Goal: Task Accomplishment & Management: Manage account settings

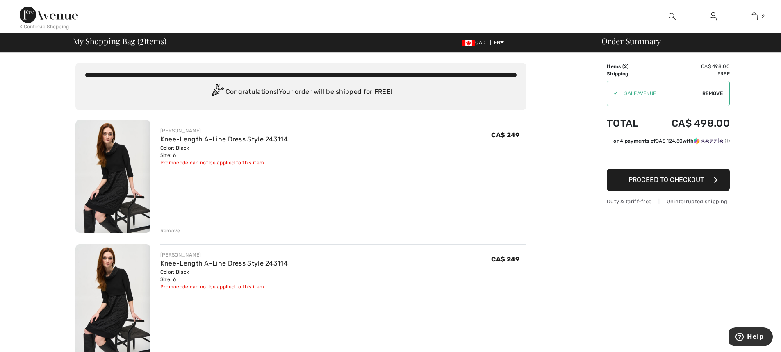
click at [257, 164] on div "Promocode can not be applied to this item" at bounding box center [224, 162] width 128 height 7
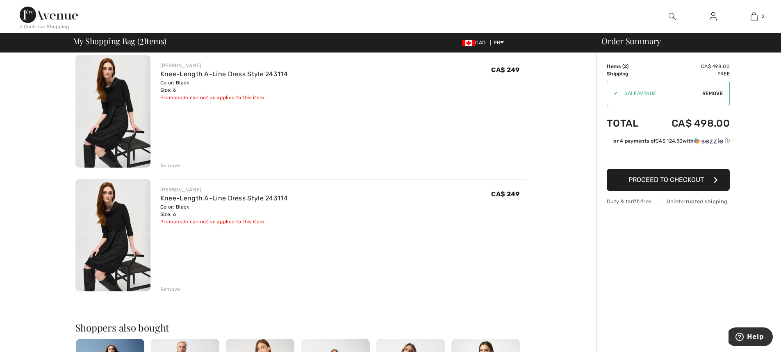
scroll to position [164, 0]
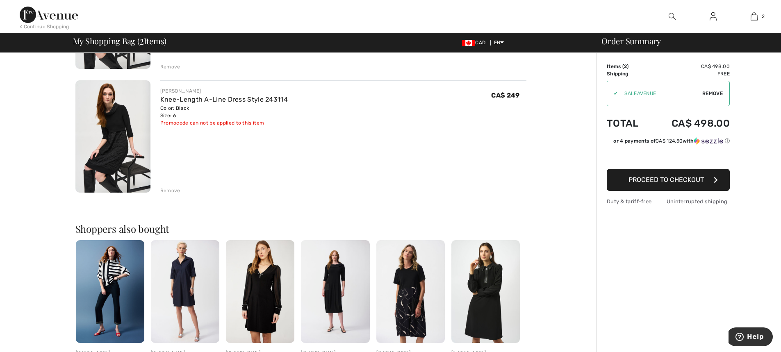
click at [164, 189] on div "Remove" at bounding box center [170, 190] width 20 height 7
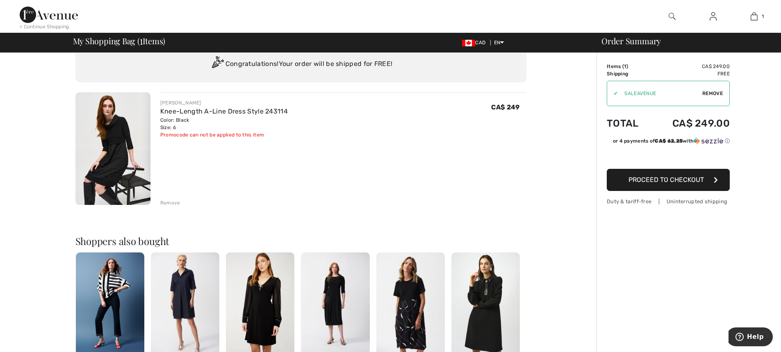
scroll to position [0, 0]
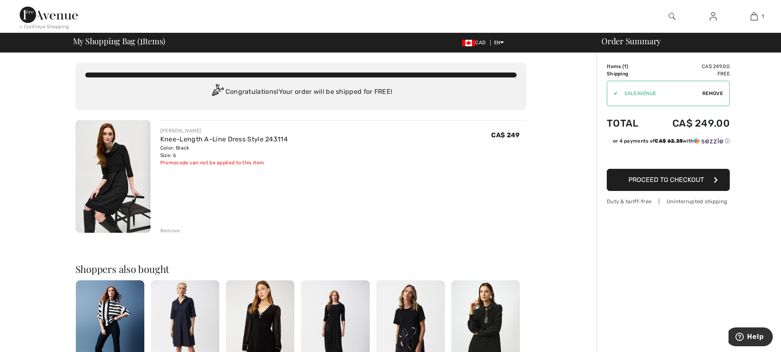
click at [690, 181] on span "Proceed to Checkout" at bounding box center [666, 180] width 75 height 8
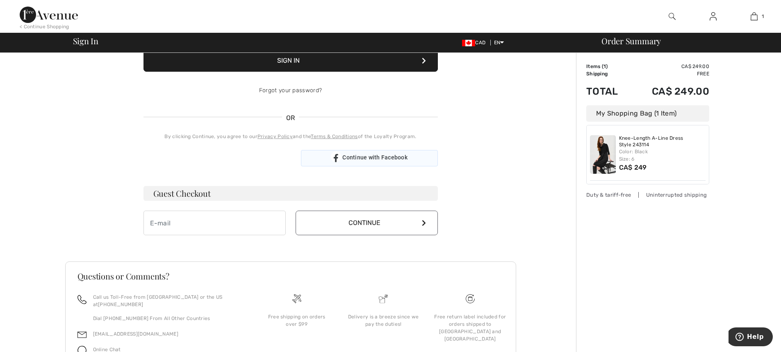
scroll to position [163, 0]
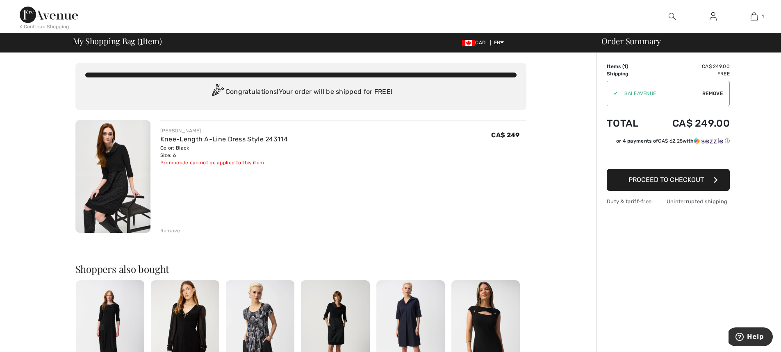
click at [697, 176] on span "Proceed to Checkout" at bounding box center [666, 180] width 75 height 8
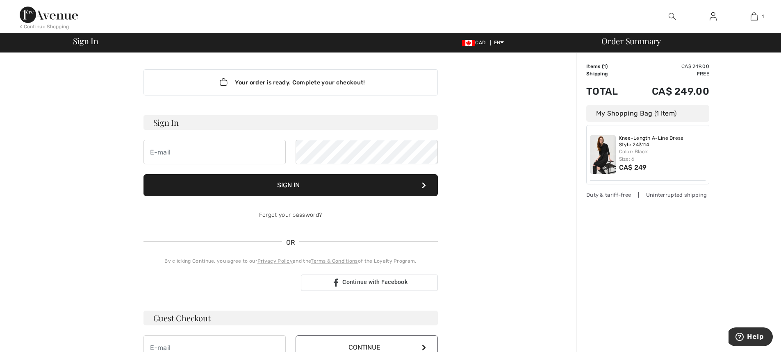
click at [683, 198] on div "Order Summary Details Items ( 1 ) CA$ 249.00 Promo code CA$ 0.00 Shipping Free …" at bounding box center [678, 287] width 205 height 469
click at [756, 182] on div "Order Summary Details Items ( 1 ) CA$ 249.00 Promo code CA$ 0.00 Shipping Free …" at bounding box center [678, 287] width 205 height 469
click at [323, 88] on div "Your order is ready. Complete your checkout!" at bounding box center [290, 82] width 294 height 26
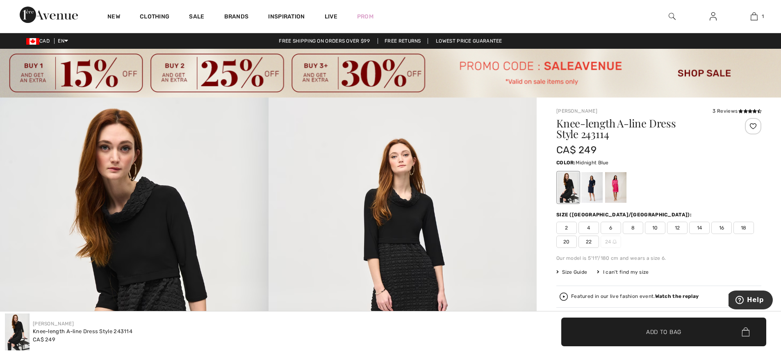
click at [586, 187] on div at bounding box center [591, 187] width 21 height 31
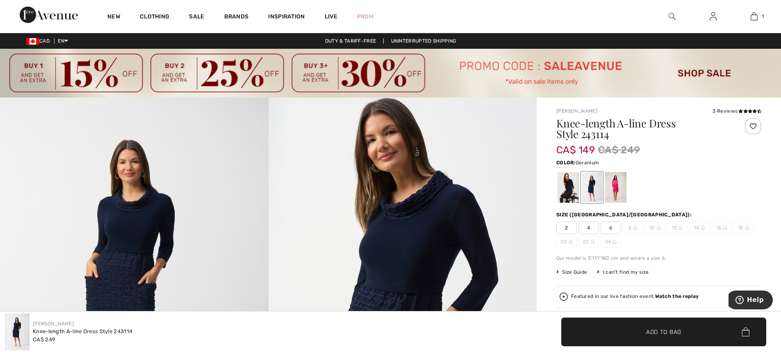
click at [613, 188] on div at bounding box center [615, 187] width 21 height 31
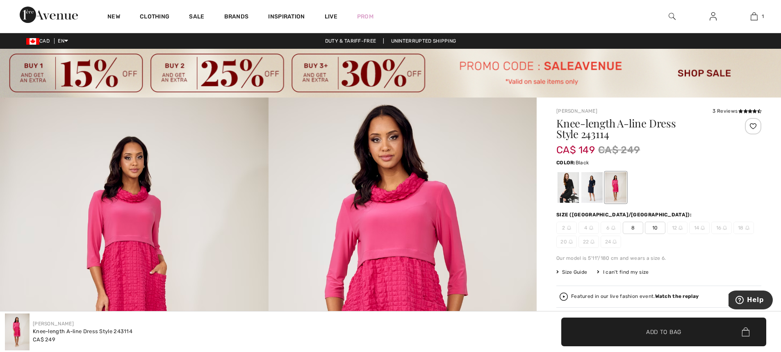
click at [571, 193] on div at bounding box center [568, 187] width 21 height 31
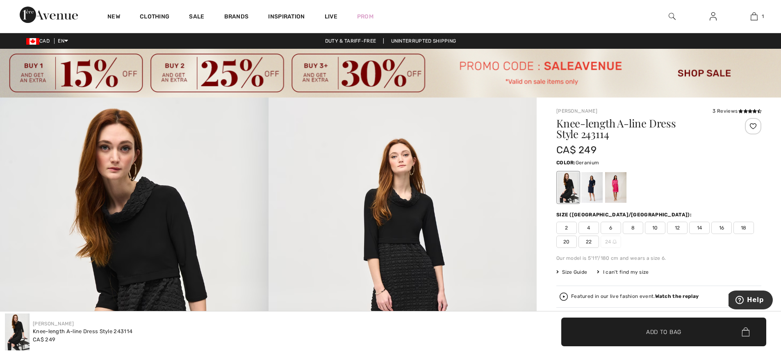
click at [620, 187] on div at bounding box center [615, 187] width 21 height 31
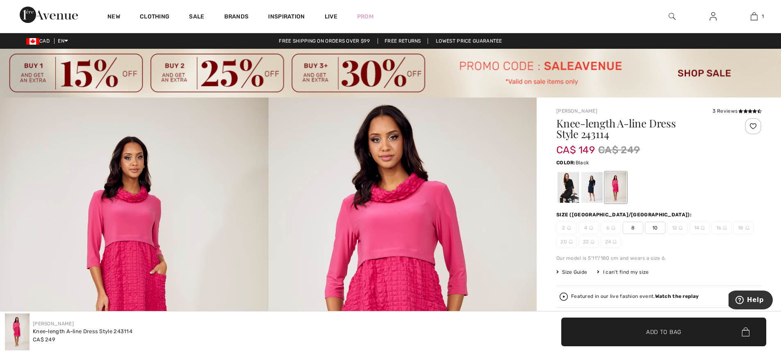
click at [569, 197] on div at bounding box center [568, 187] width 21 height 31
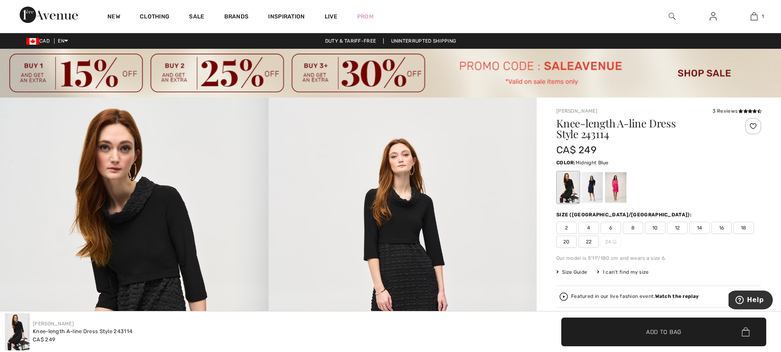
click at [594, 197] on div at bounding box center [591, 187] width 21 height 31
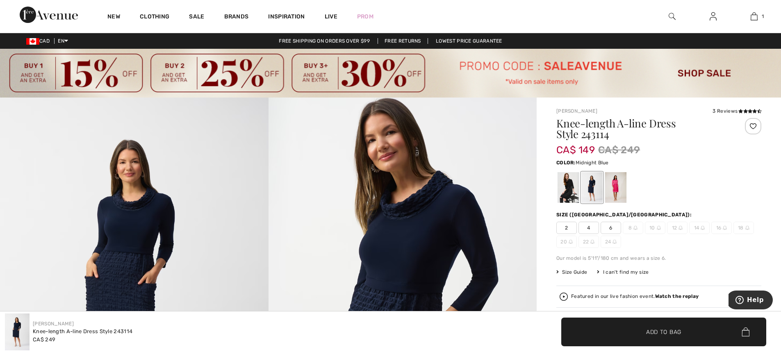
click at [606, 228] on span "6" at bounding box center [611, 228] width 20 height 12
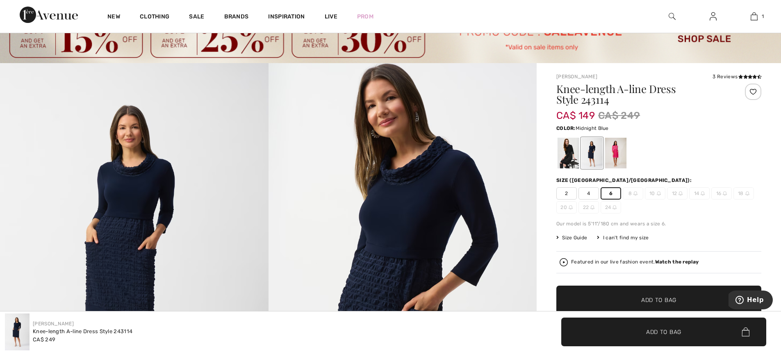
scroll to position [82, 0]
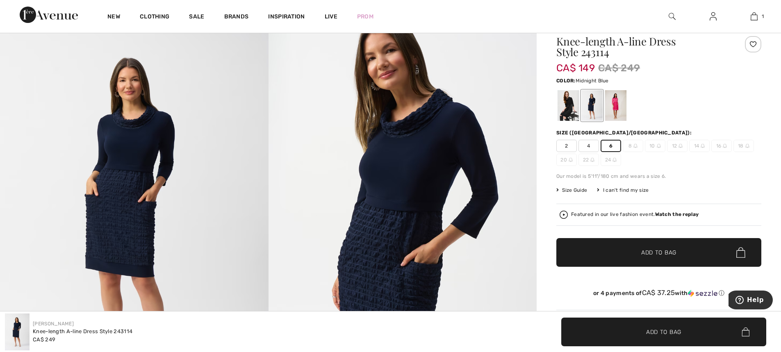
click at [681, 258] on span "✔ Added to Bag Add to Bag" at bounding box center [658, 252] width 205 height 29
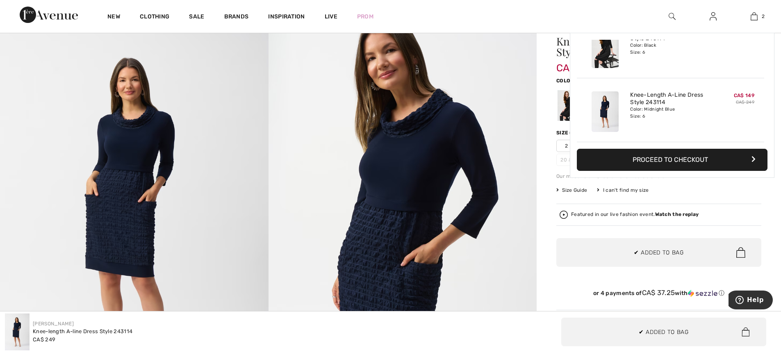
scroll to position [0, 0]
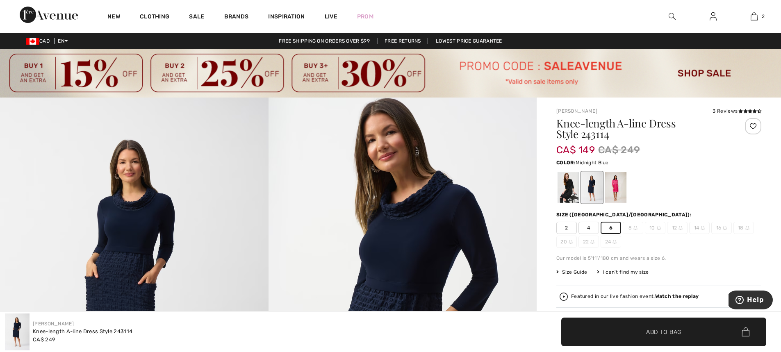
click at [681, 326] on span "✔ Added to Bag Add to Bag" at bounding box center [663, 332] width 205 height 29
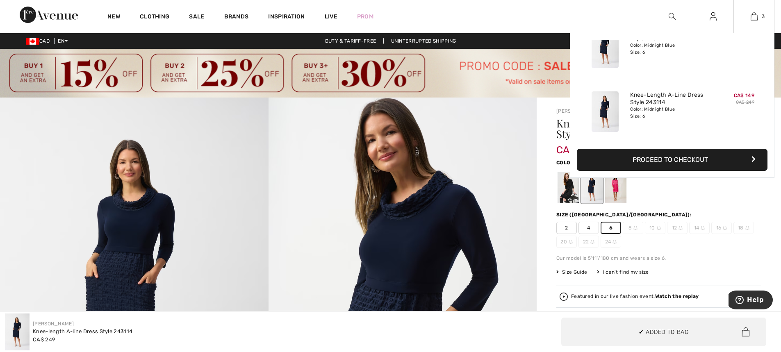
click at [680, 164] on button "Proceed to Checkout" at bounding box center [672, 160] width 191 height 22
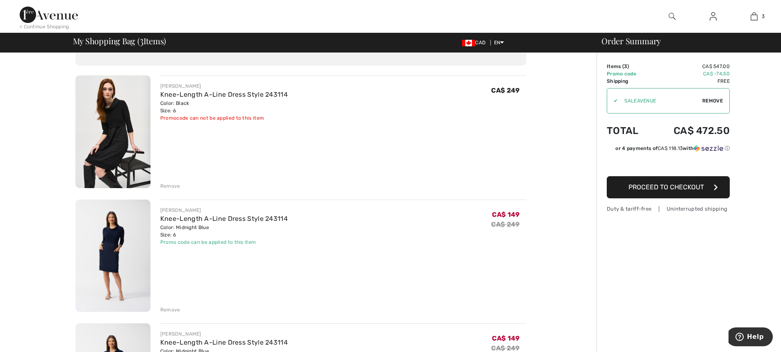
scroll to position [82, 0]
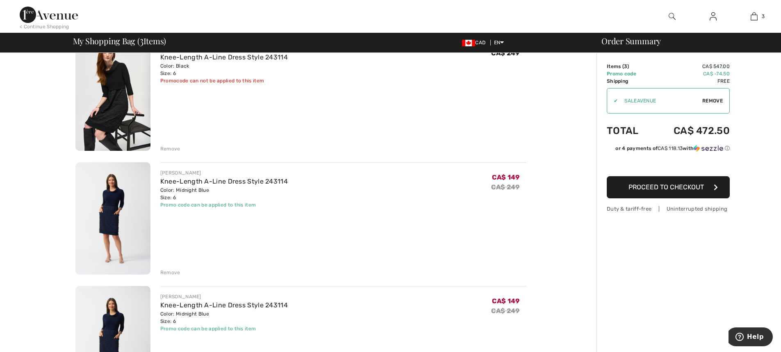
click at [161, 146] on div "Remove" at bounding box center [343, 147] width 366 height 9
click at [166, 149] on div "Remove" at bounding box center [170, 148] width 20 height 7
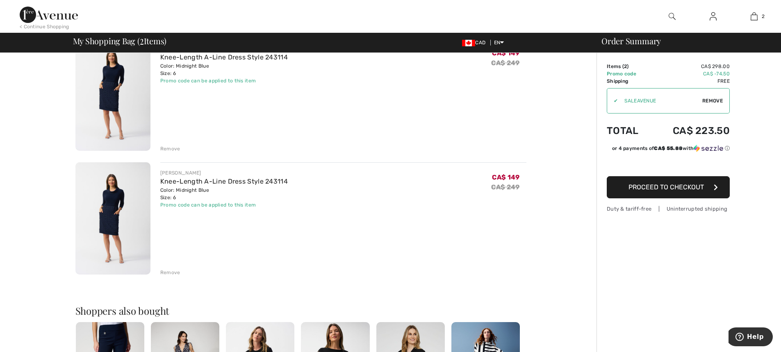
scroll to position [72, 0]
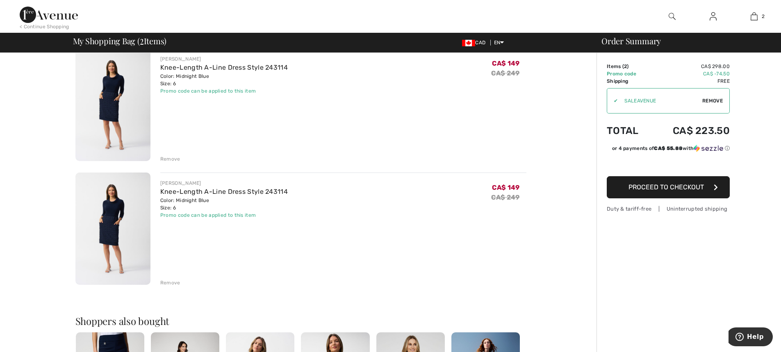
click at [175, 282] on div "Remove" at bounding box center [170, 282] width 20 height 7
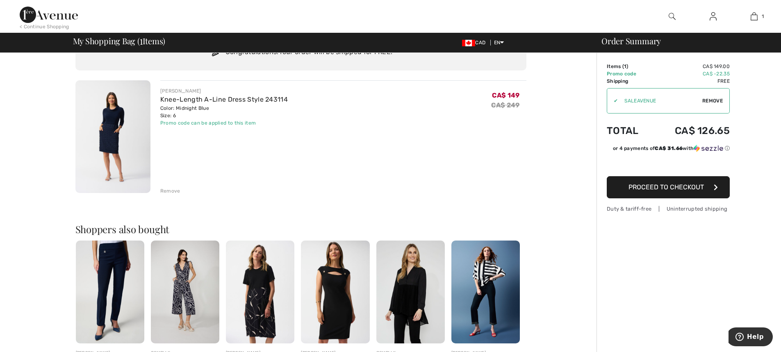
scroll to position [0, 0]
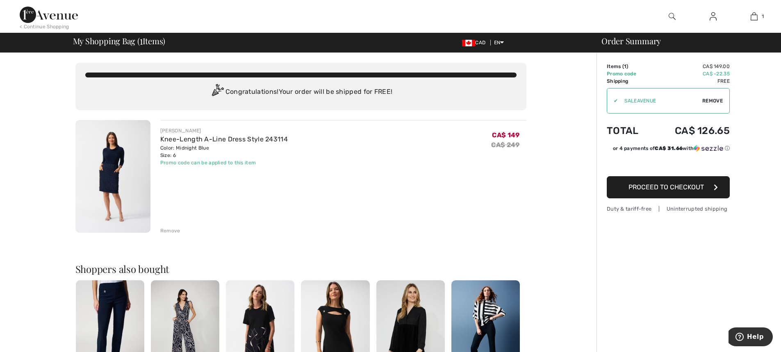
click at [193, 165] on div "Promo code can be applied to this item" at bounding box center [224, 162] width 128 height 7
click at [264, 152] on div "Color: Midnight Blue Size: 6" at bounding box center [224, 151] width 128 height 15
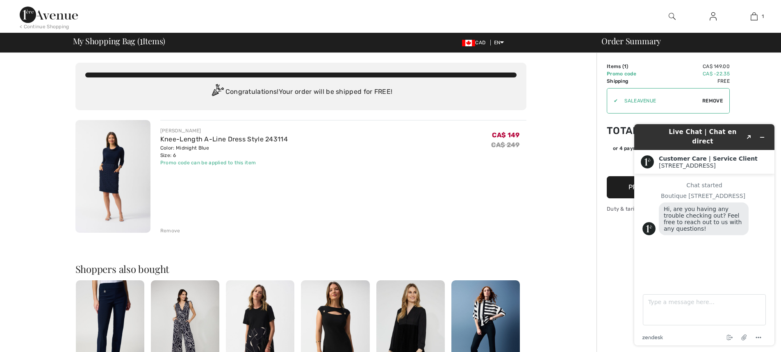
click at [715, 14] on img at bounding box center [713, 16] width 7 height 10
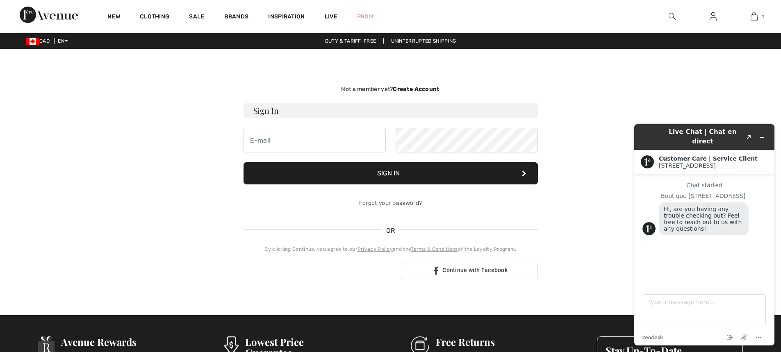
click at [314, 109] on h3 "Sign In" at bounding box center [391, 110] width 294 height 15
click at [291, 147] on input "email" at bounding box center [315, 140] width 142 height 25
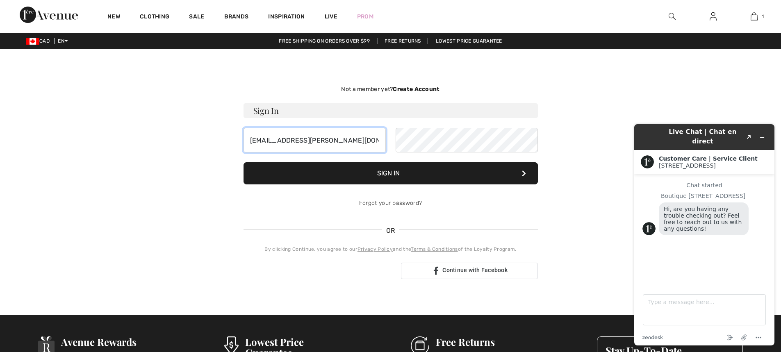
type input "[EMAIL_ADDRESS][PERSON_NAME][DOMAIN_NAME]"
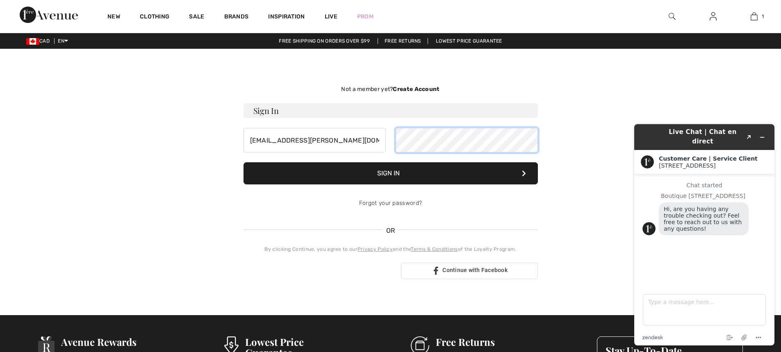
click at [244, 162] on button "Sign In" at bounding box center [391, 173] width 294 height 22
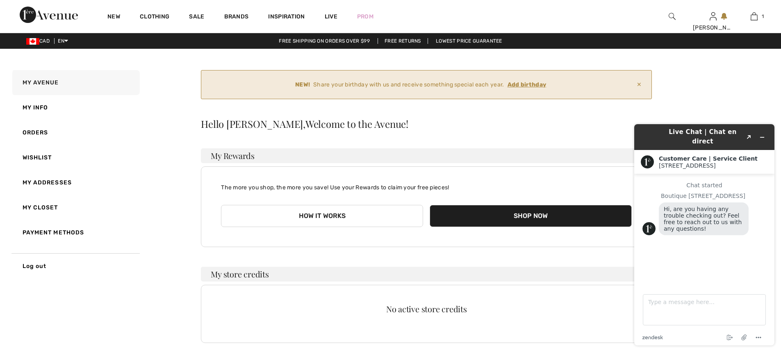
click at [53, 79] on link "My Avenue" at bounding box center [75, 82] width 129 height 25
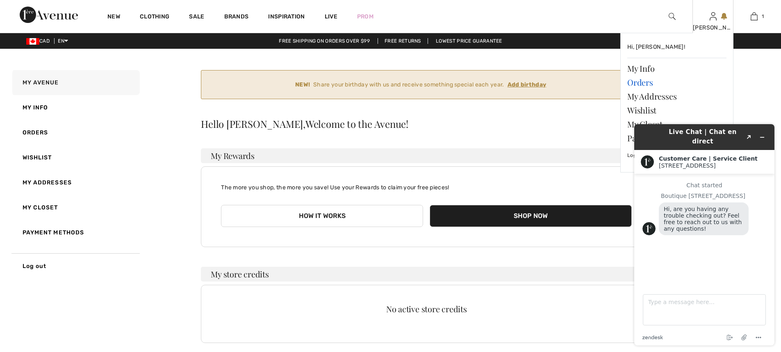
click at [659, 84] on link "Orders" at bounding box center [676, 82] width 99 height 14
click at [646, 84] on link "Orders" at bounding box center [676, 82] width 99 height 14
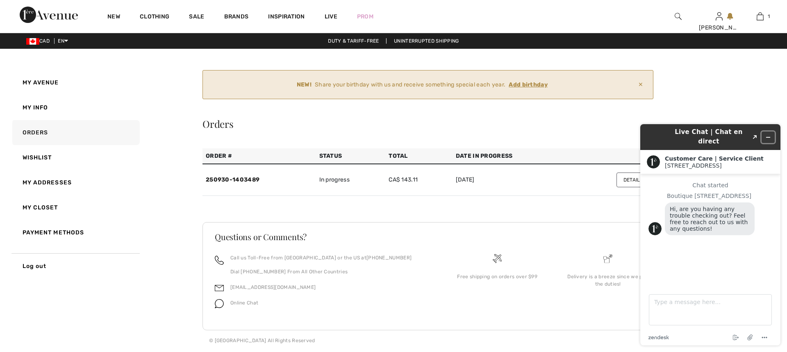
click at [765, 134] on icon "Minimize widget" at bounding box center [768, 137] width 6 height 6
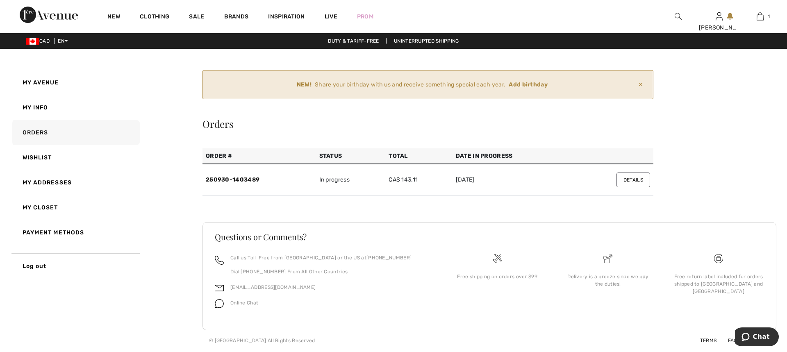
click at [638, 180] on button "Details" at bounding box center [634, 180] width 34 height 15
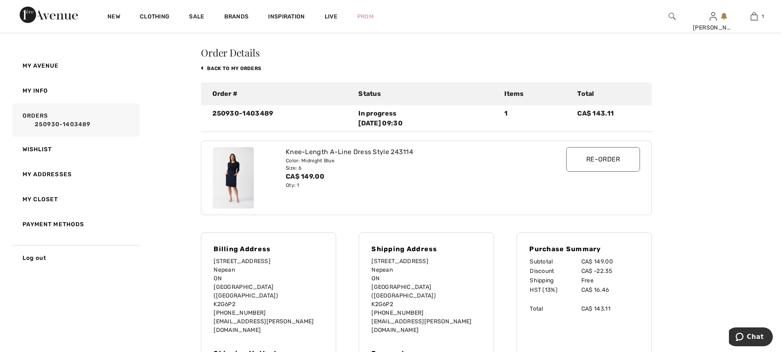
scroll to position [123, 0]
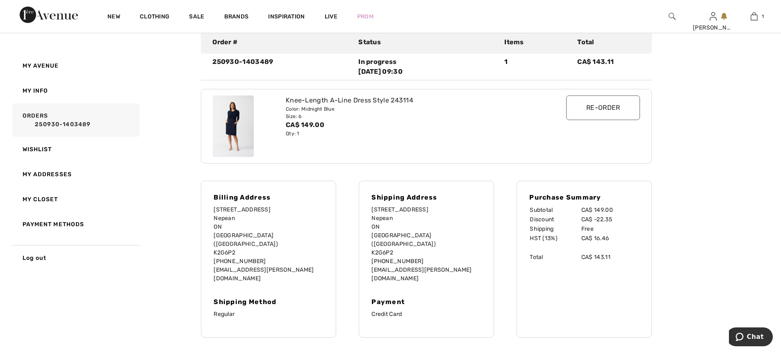
click at [269, 239] on p "[STREET_ADDRESS][PERSON_NAME] [PHONE_NUMBER] [EMAIL_ADDRESS][PERSON_NAME][DOMAI…" at bounding box center [269, 243] width 110 height 77
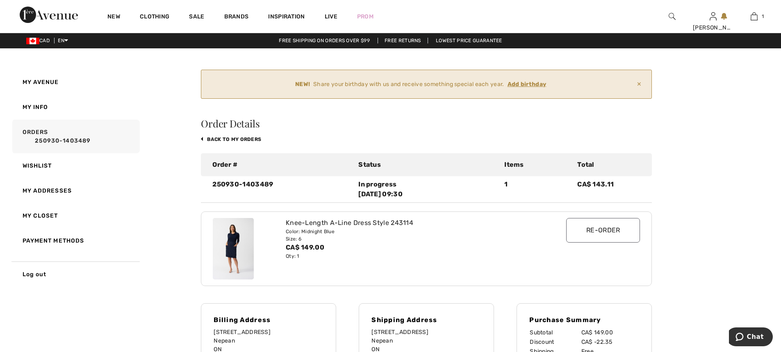
scroll to position [0, 0]
click at [27, 108] on link "My Info" at bounding box center [75, 107] width 129 height 25
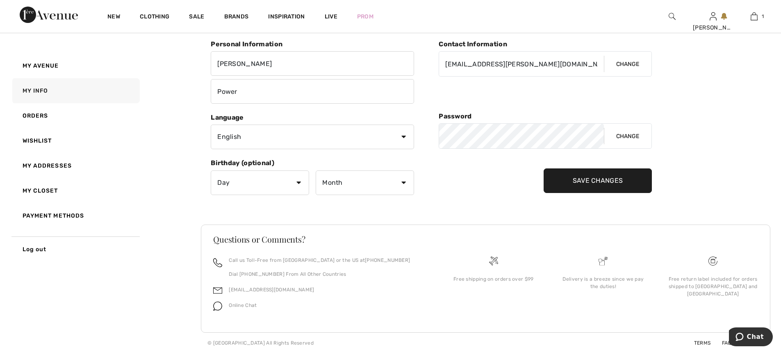
scroll to position [124, 0]
click at [299, 184] on select "Day 1 2 3 4 5 6 7 8 9 10 11 12 13 14 15 16 17 18 19 20 21 22 23 24 25 26 27 28 …" at bounding box center [260, 181] width 98 height 25
select select "6"
click at [211, 169] on select "Day 1 2 3 4 5 6 7 8 9 10 11 12 13 14 15 16 17 18 19 20 21 22 23 24 25 26 27 28 …" at bounding box center [260, 181] width 98 height 25
click at [362, 182] on select "Month January February March April May June July August September October Novem…" at bounding box center [365, 181] width 98 height 25
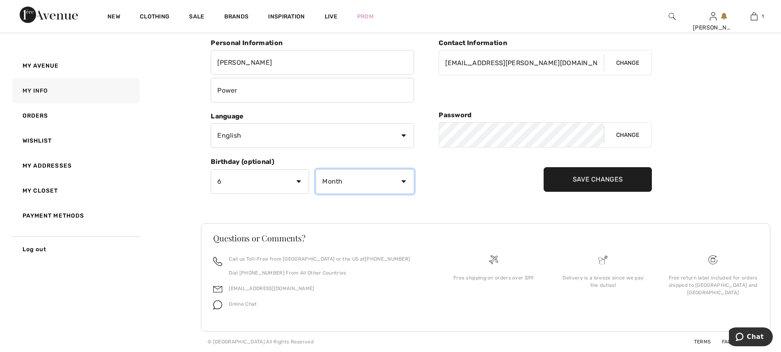
select select "4"
click at [316, 169] on select "Month January February March April May June July August September October Novem…" at bounding box center [365, 181] width 98 height 25
click at [530, 217] on div "NEW! Share your birthday with us and receive something special each year. Add b…" at bounding box center [485, 149] width 569 height 406
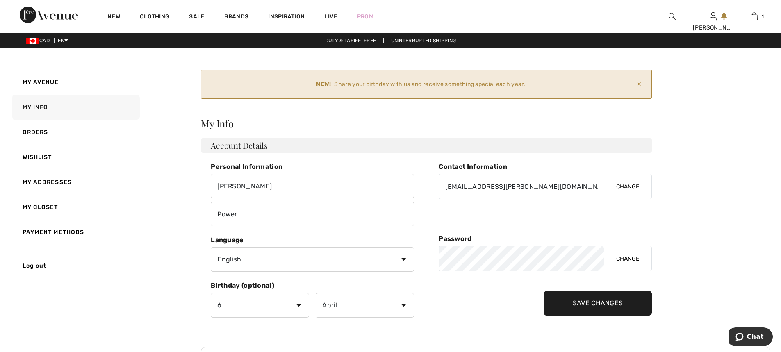
scroll to position [0, 0]
click at [597, 304] on input "Save Changes" at bounding box center [598, 304] width 109 height 25
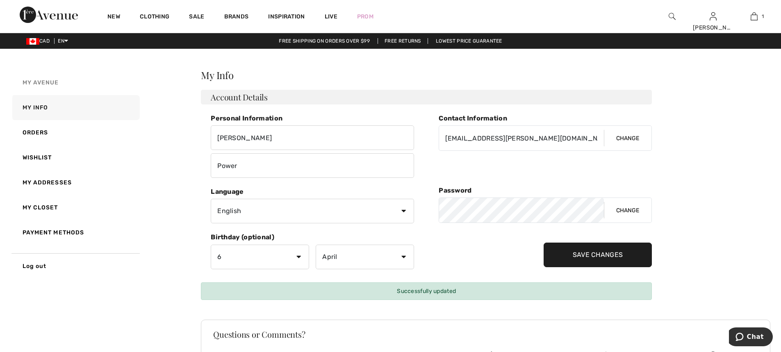
click at [55, 82] on span "My Avenue" at bounding box center [41, 82] width 36 height 7
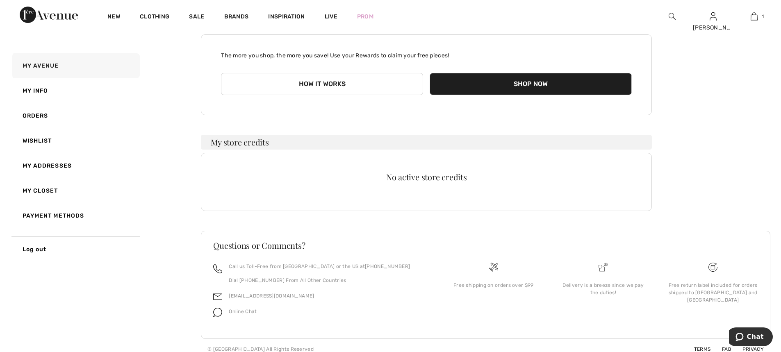
scroll to position [91, 0]
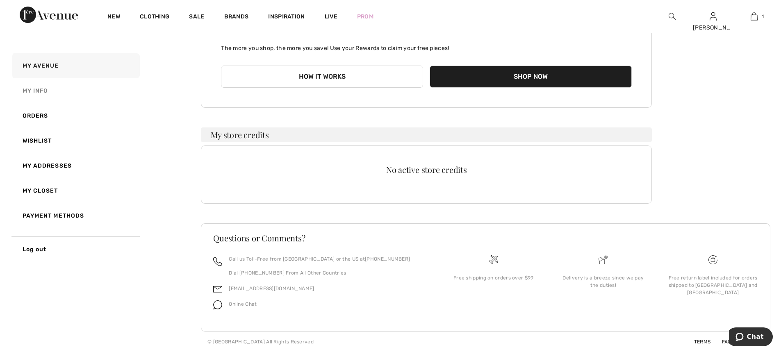
click at [46, 91] on link "My Info" at bounding box center [75, 90] width 129 height 25
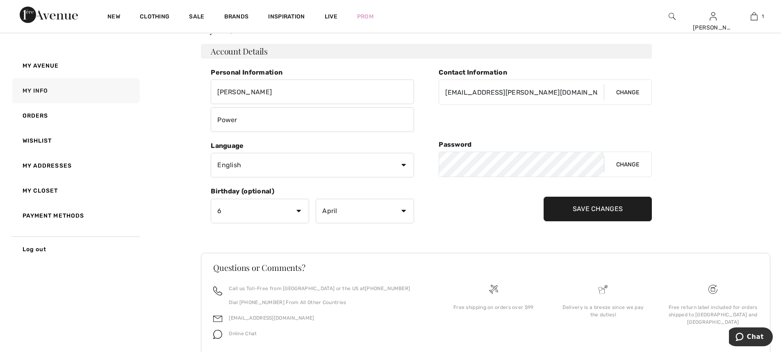
scroll to position [75, 0]
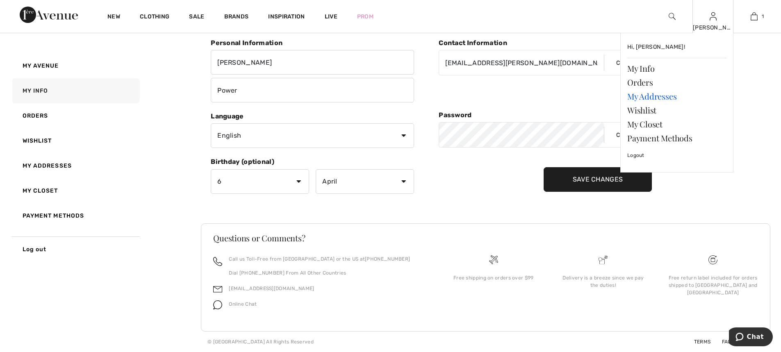
click at [671, 93] on link "My Addresses" at bounding box center [676, 96] width 99 height 14
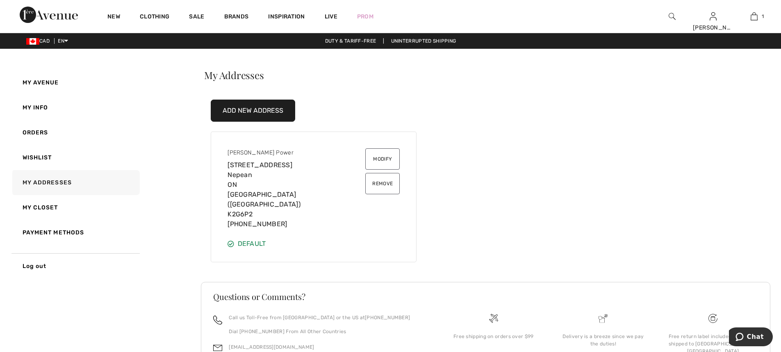
click at [389, 164] on button "Modify" at bounding box center [382, 158] width 34 height 21
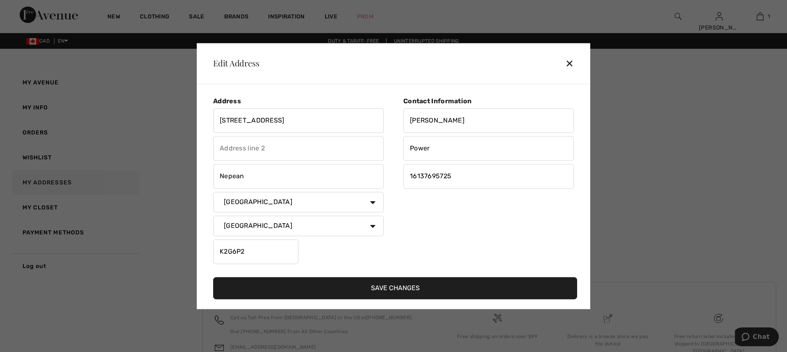
click at [225, 119] on input "[STREET_ADDRESS]" at bounding box center [298, 120] width 171 height 25
type input "[STREET_ADDRESS]"
click at [376, 291] on button "Save Changes" at bounding box center [395, 288] width 364 height 22
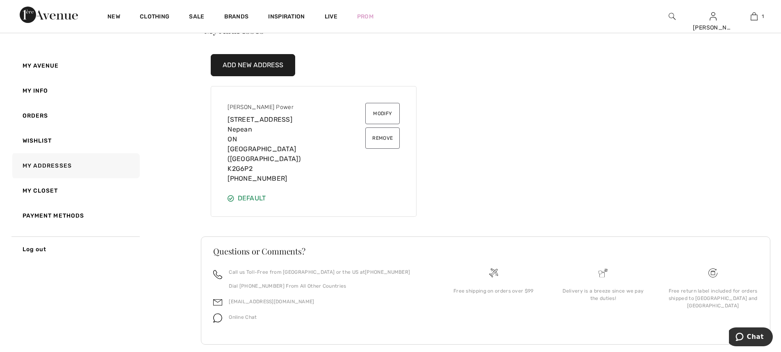
scroll to position [49, 0]
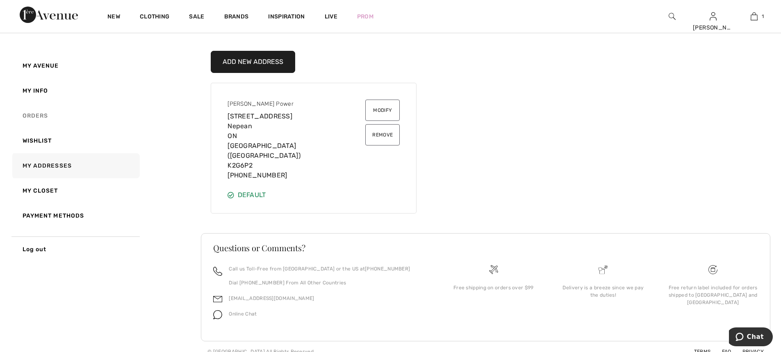
click at [32, 112] on link "Orders" at bounding box center [75, 115] width 129 height 25
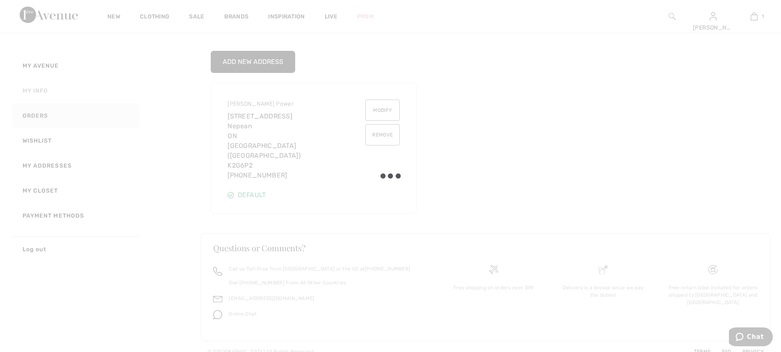
scroll to position [0, 0]
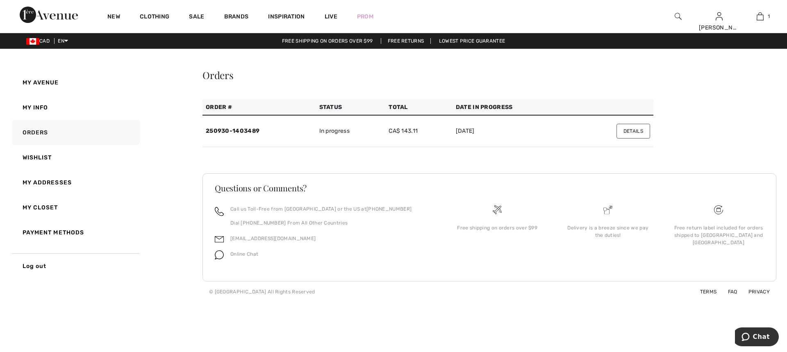
click at [45, 104] on link "My Info" at bounding box center [75, 107] width 129 height 25
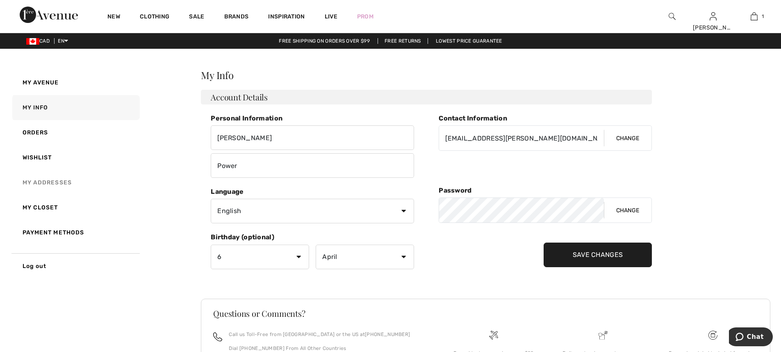
click at [55, 185] on link "My Addresses" at bounding box center [75, 182] width 129 height 25
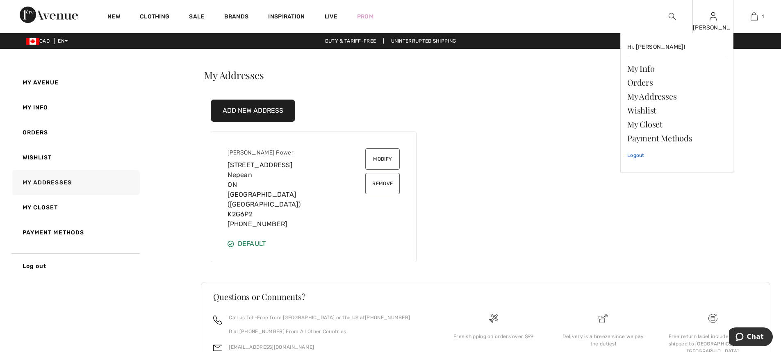
click at [642, 154] on link "Logout" at bounding box center [676, 155] width 99 height 20
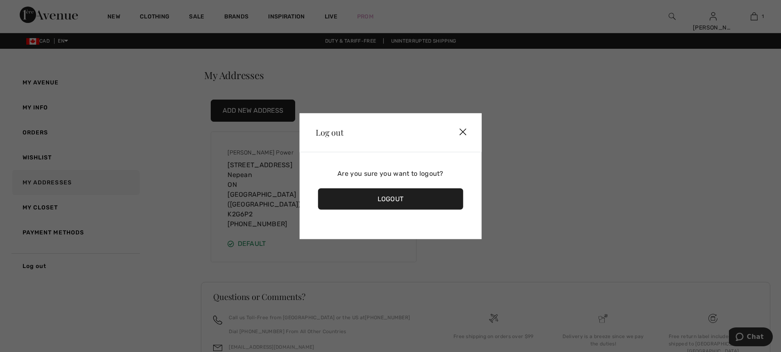
click at [392, 205] on div "Logout" at bounding box center [391, 198] width 146 height 21
